Goal: Task Accomplishment & Management: Complete application form

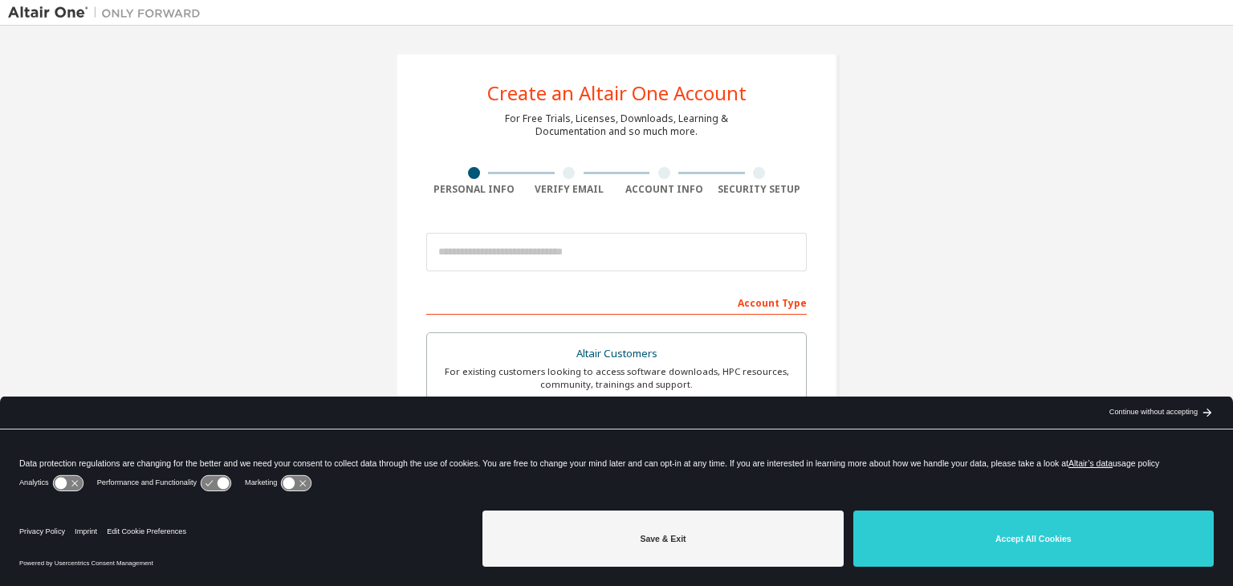
scroll to position [80, 0]
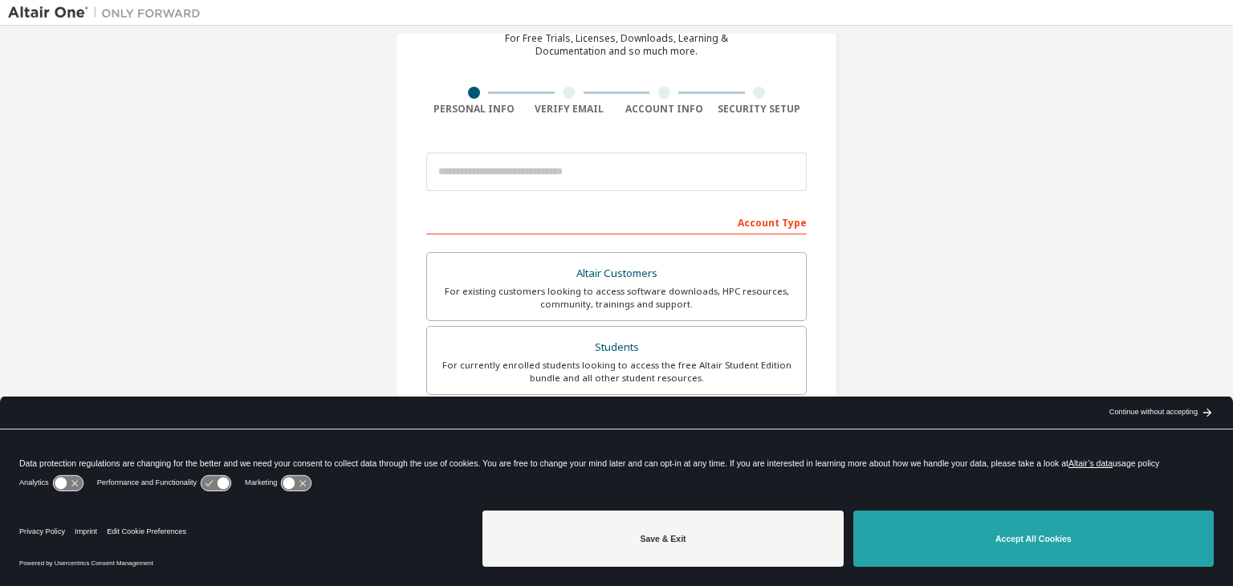
click at [998, 543] on button "Accept All Cookies" at bounding box center [1033, 538] width 360 height 56
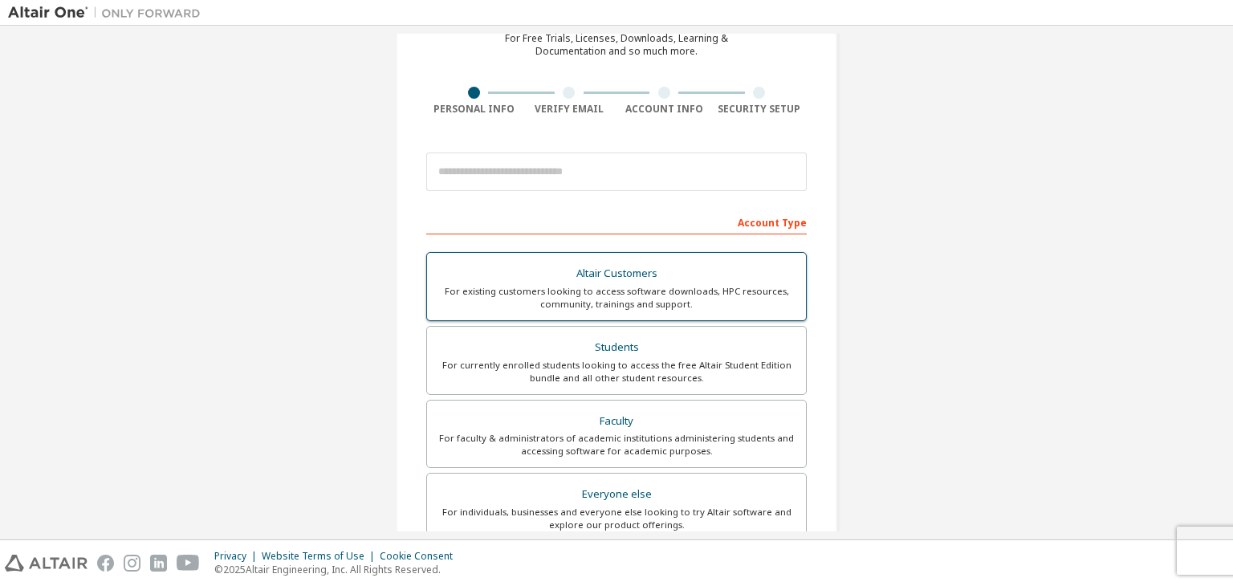
scroll to position [0, 0]
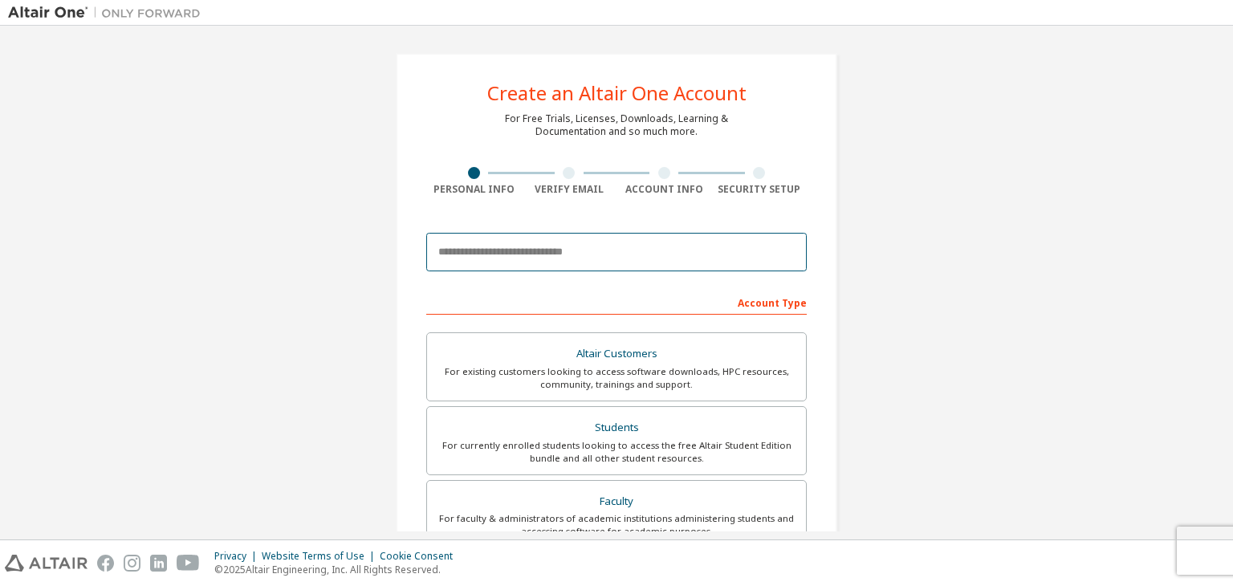
click at [514, 242] on input "email" at bounding box center [616, 252] width 380 height 39
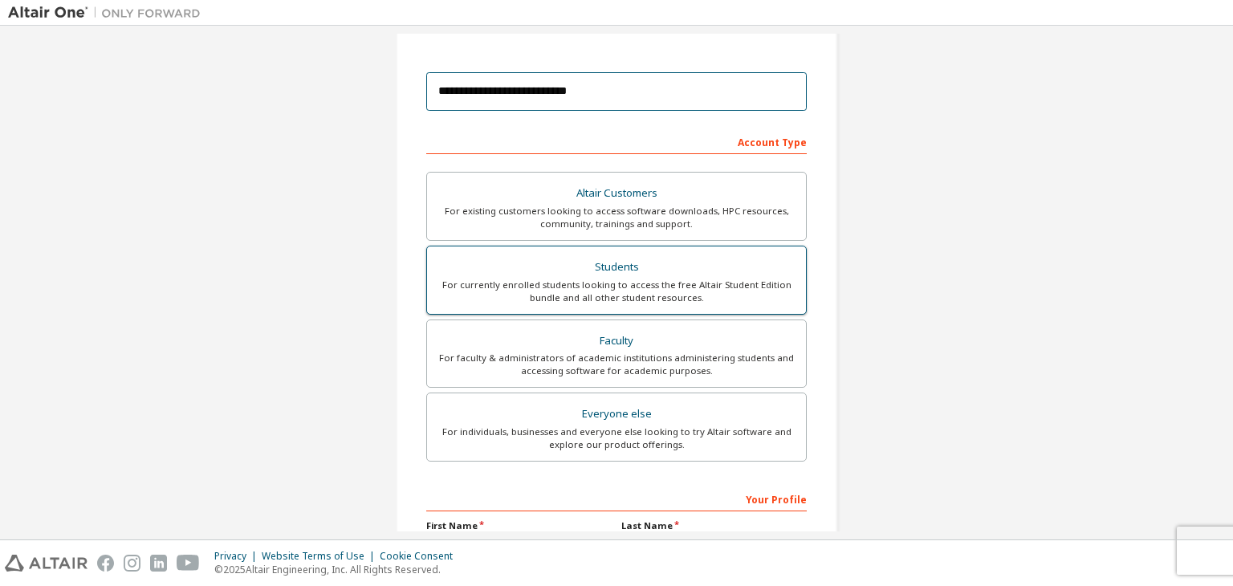
type input "**********"
click at [645, 279] on div "For currently enrolled students looking to access the free Altair Student Editi…" at bounding box center [616, 291] width 359 height 26
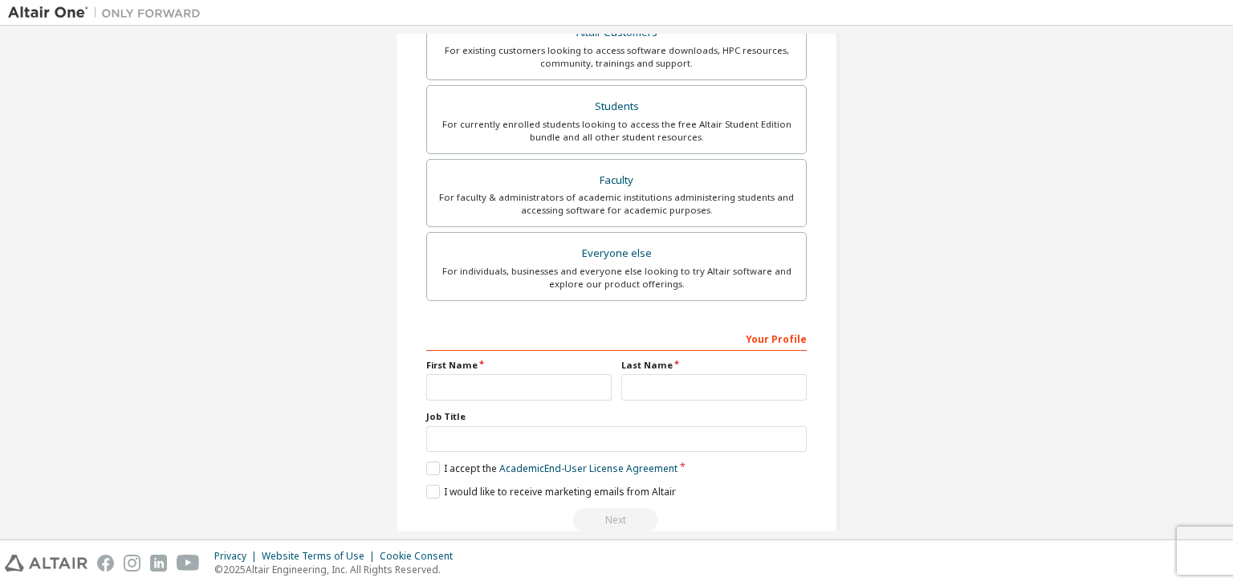
scroll to position [349, 0]
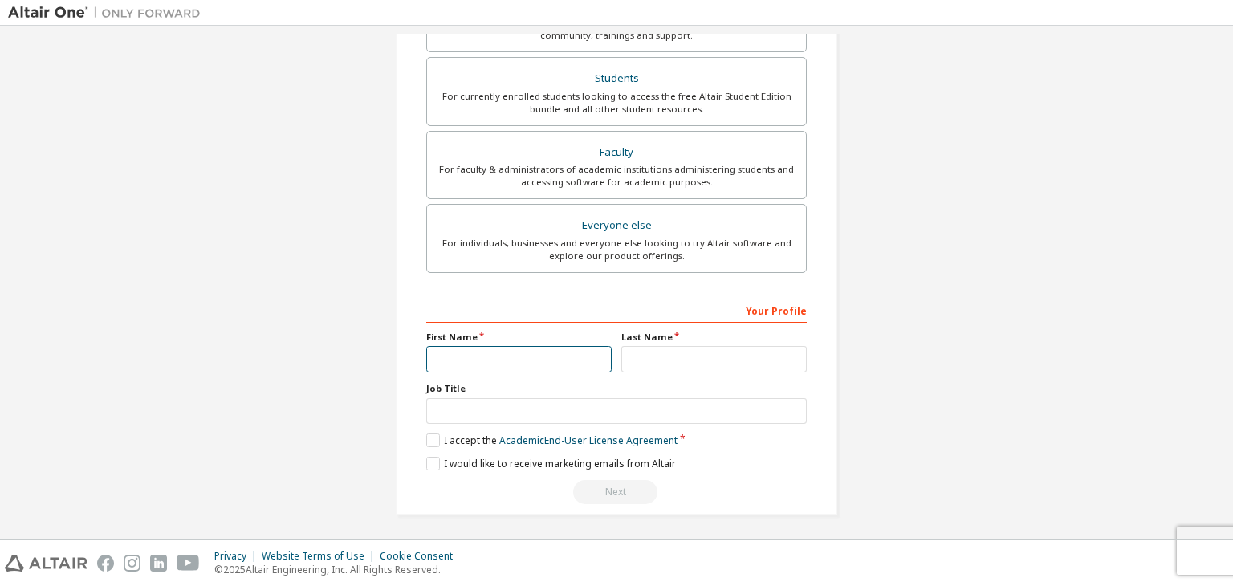
click at [496, 367] on input "text" at bounding box center [518, 359] width 185 height 26
type input "*****"
click at [671, 353] on input "text" at bounding box center [713, 359] width 185 height 26
type input "******"
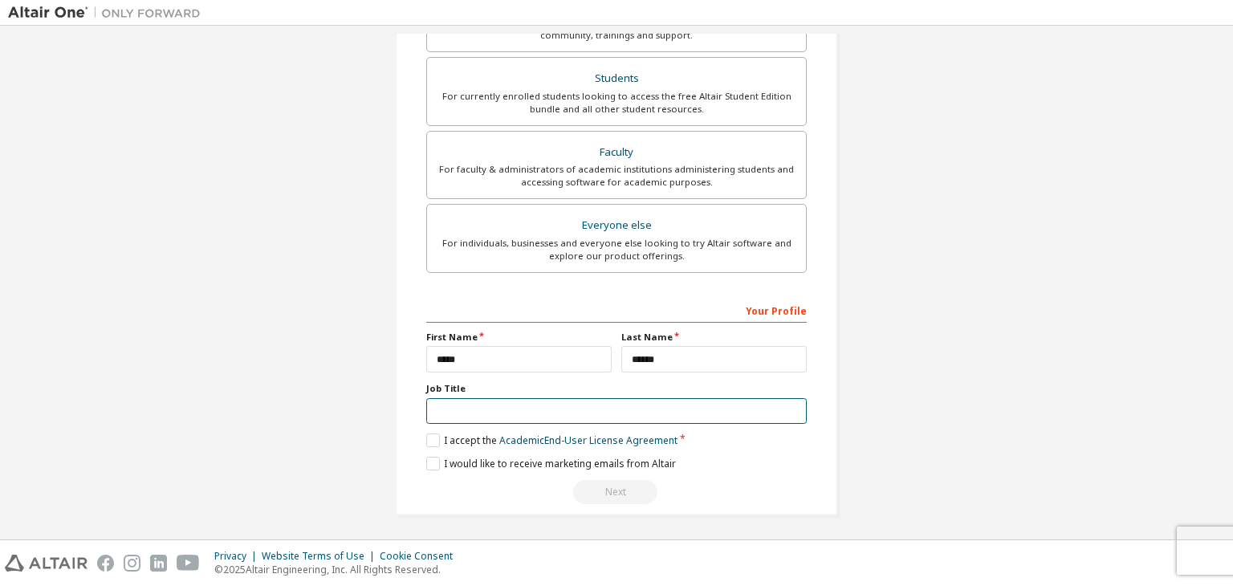
click at [524, 412] on input "text" at bounding box center [616, 411] width 380 height 26
click at [982, 399] on div "**********" at bounding box center [616, 110] width 1216 height 850
click at [426, 439] on label "I accept the Academic End-User License Agreement" at bounding box center [551, 440] width 251 height 14
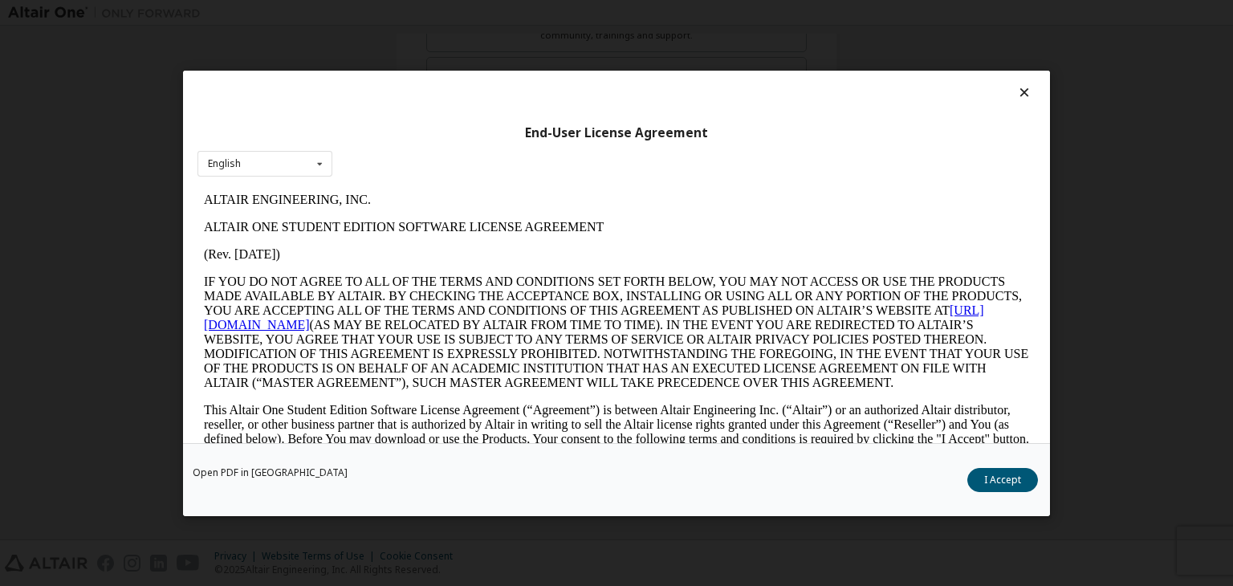
scroll to position [0, 0]
click at [327, 172] on icon at bounding box center [320, 163] width 20 height 25
click at [295, 177] on div "English" at bounding box center [264, 189] width 133 height 26
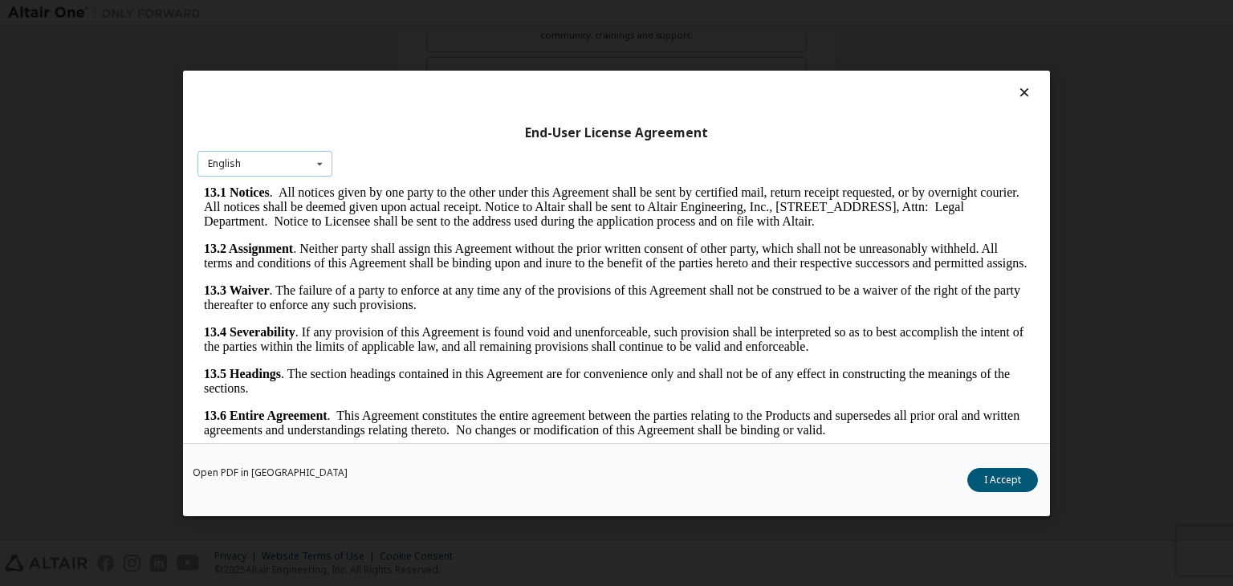
scroll to position [25, 0]
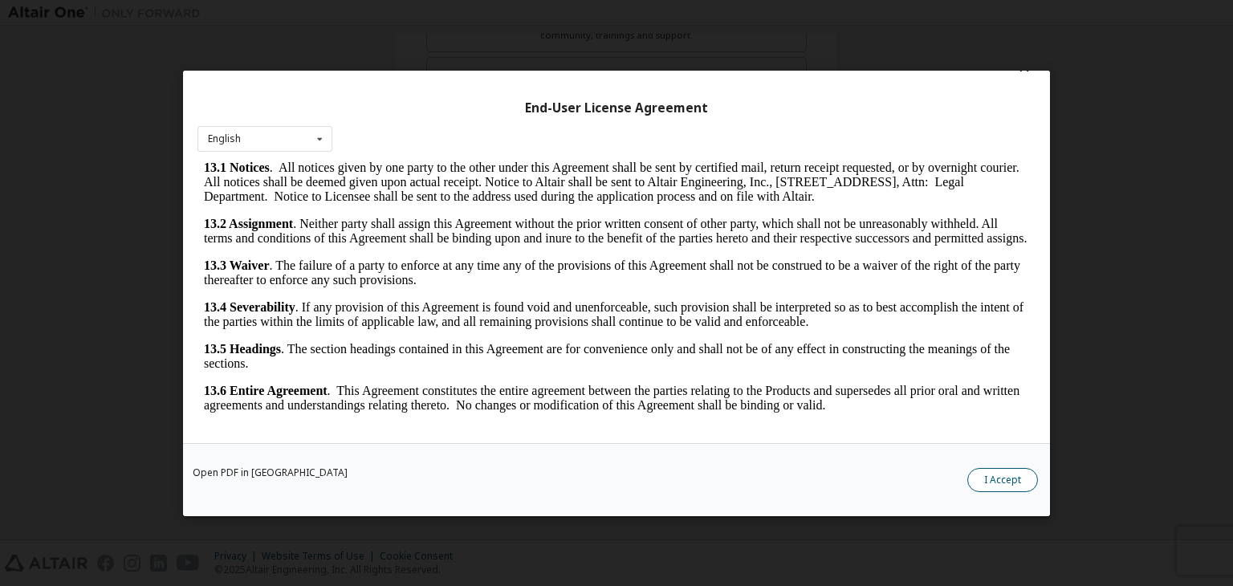
click at [1001, 483] on button "I Accept" at bounding box center [1002, 480] width 71 height 24
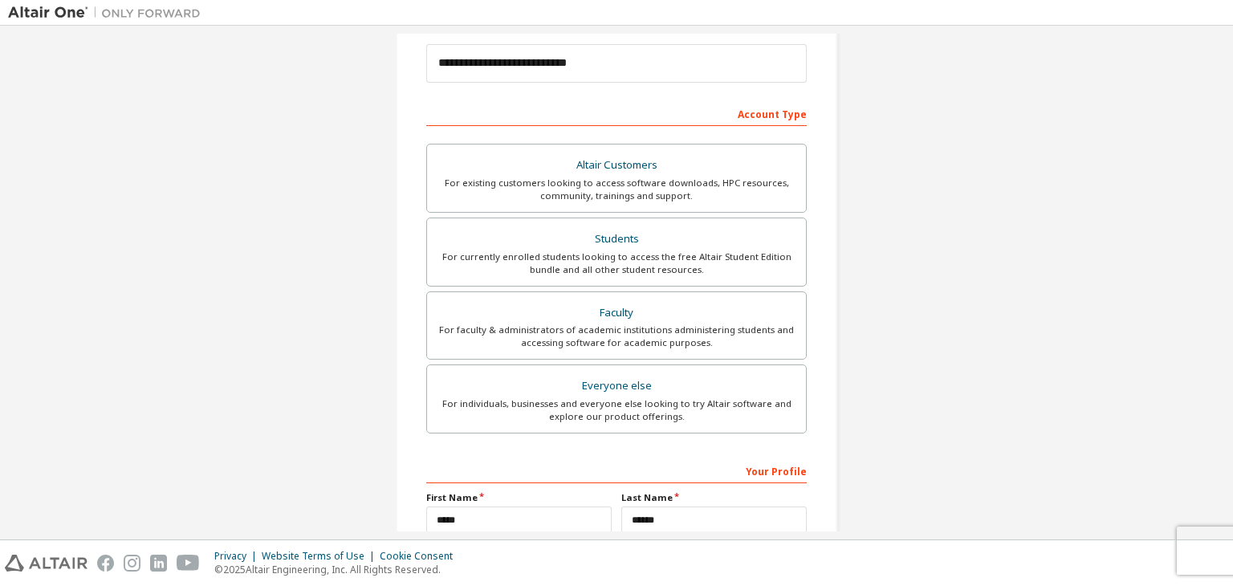
scroll to position [349, 0]
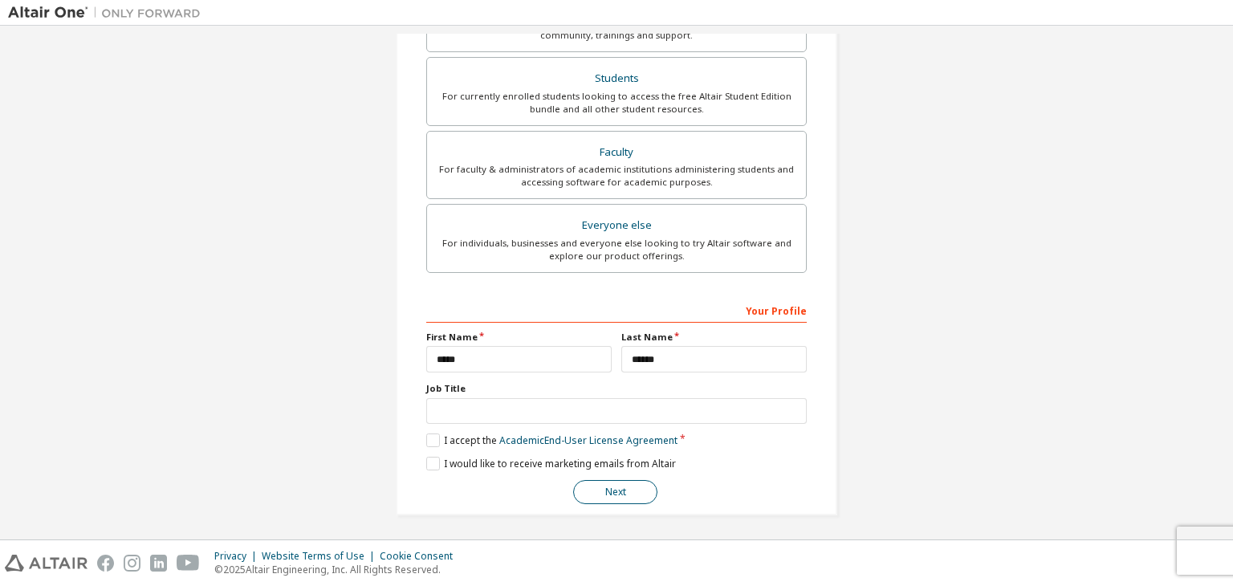
click at [625, 489] on button "Next" at bounding box center [615, 492] width 84 height 24
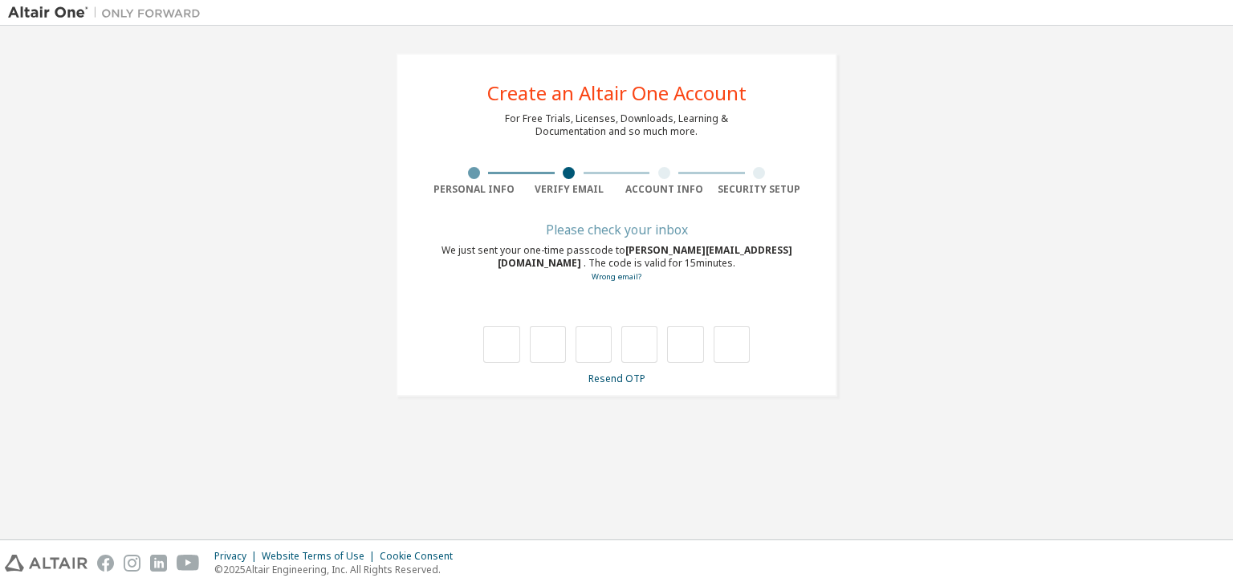
scroll to position [0, 0]
type input "*"
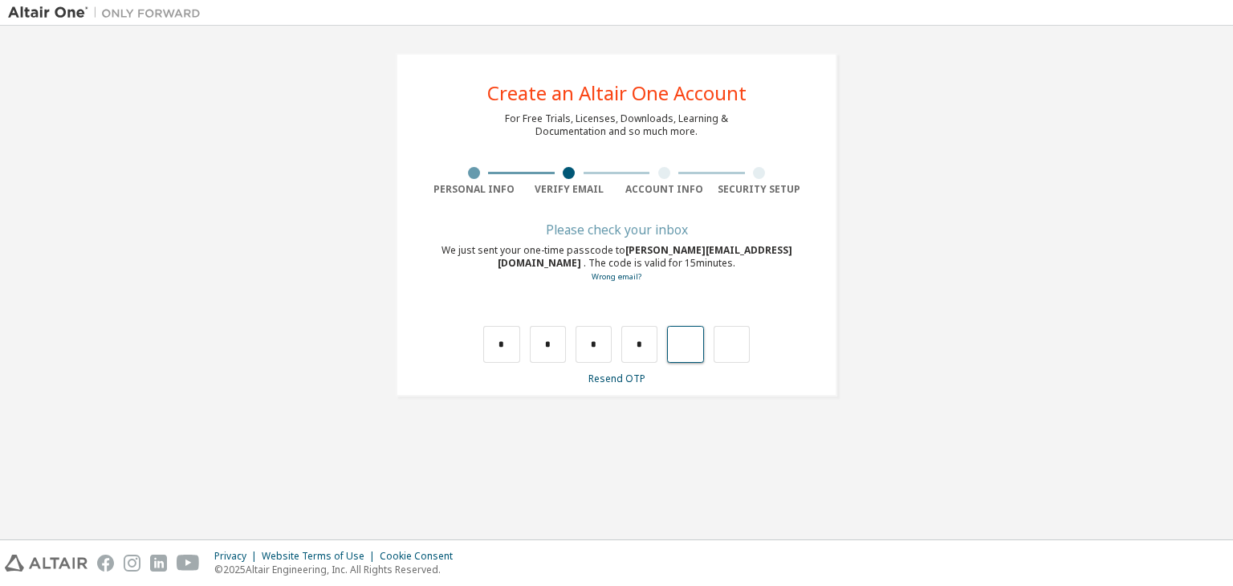
type input "*"
